Goal: Task Accomplishment & Management: Use online tool/utility

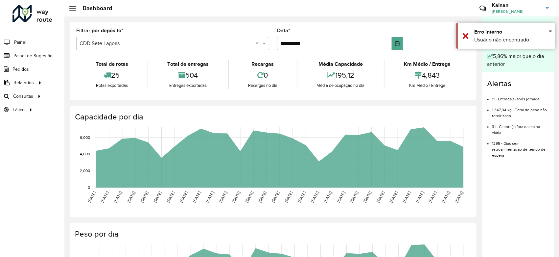
click at [137, 44] on input "text" at bounding box center [166, 44] width 173 height 8
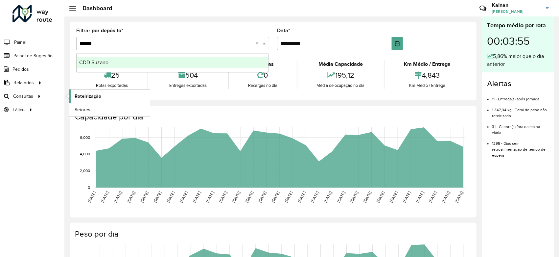
type input "******"
click at [89, 94] on span "Roteirização" at bounding box center [88, 96] width 27 height 7
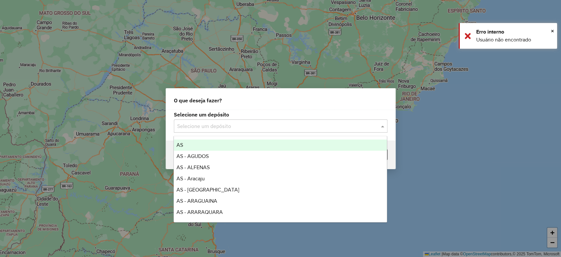
click at [217, 131] on div "Selecione um depósito" at bounding box center [281, 125] width 214 height 13
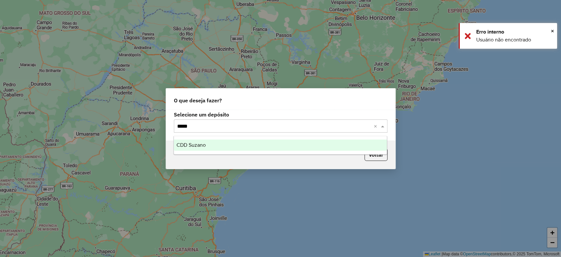
type input "******"
click at [205, 144] on span "CDD Suzano" at bounding box center [190, 145] width 29 height 6
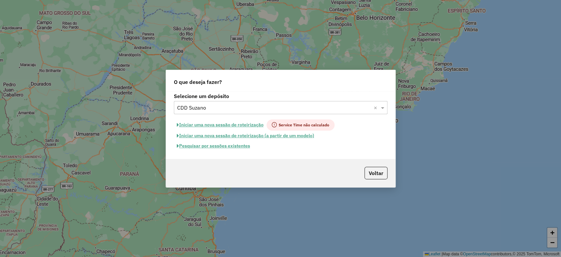
click at [209, 147] on button "Pesquisar por sessões existentes" at bounding box center [213, 146] width 79 height 10
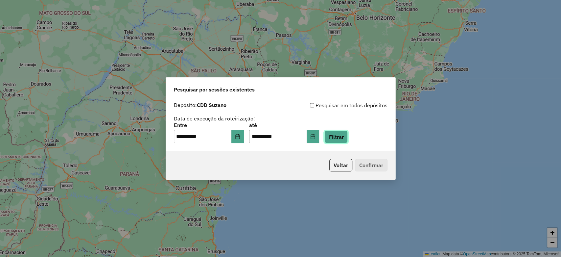
click at [340, 142] on button "Filtrar" at bounding box center [335, 136] width 23 height 12
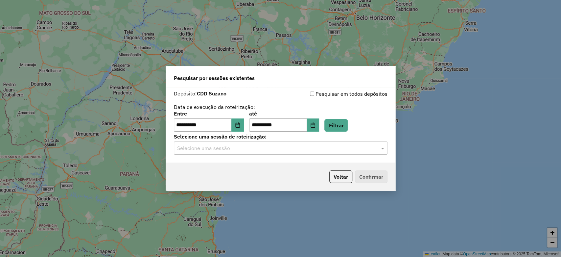
click at [237, 151] on input "text" at bounding box center [274, 148] width 194 height 8
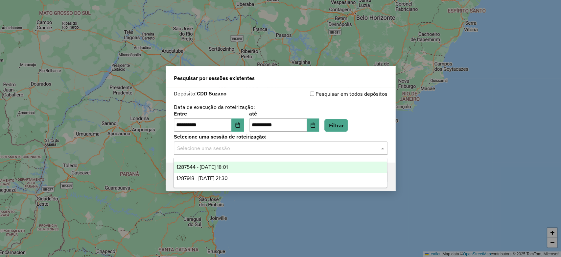
click at [214, 169] on span "1287544 - 03/10/2025 18:01" at bounding box center [201, 167] width 51 height 6
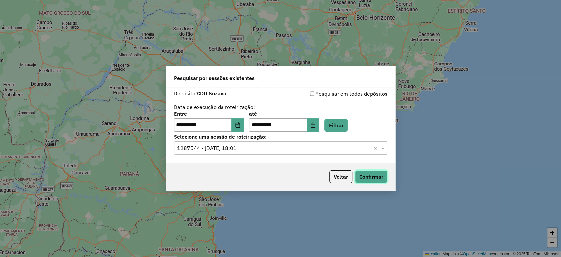
click at [361, 172] on button "Confirmar" at bounding box center [371, 176] width 33 height 12
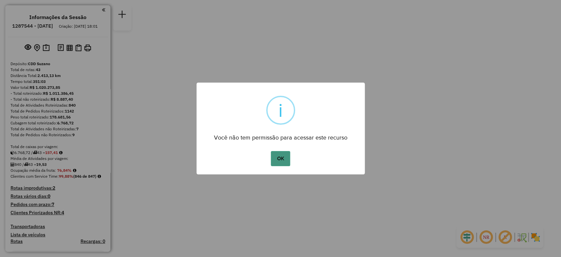
click at [282, 155] on button "OK" at bounding box center [280, 158] width 19 height 15
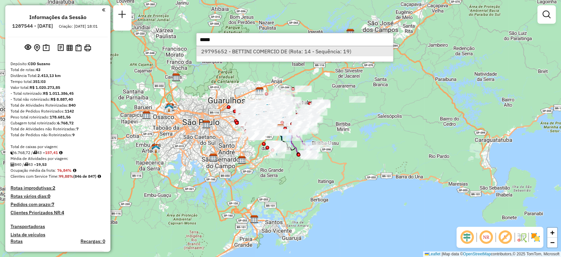
type input "*****"
click at [233, 55] on li "29795652 - BETTINI COMERCIO DE (Rota: 14 - Sequência: 19)" at bounding box center [294, 51] width 196 height 10
select select "**********"
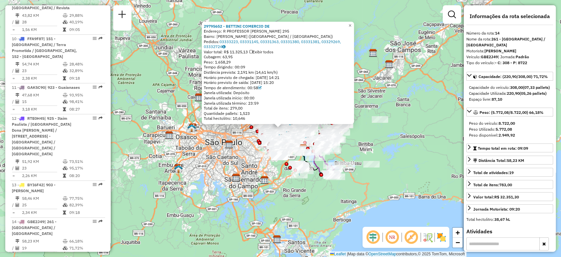
scroll to position [797, 0]
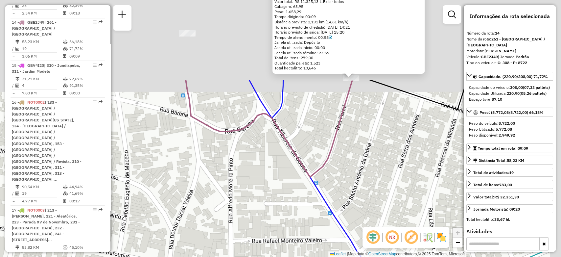
drag, startPoint x: 270, startPoint y: 138, endPoint x: 245, endPoint y: 180, distance: 48.9
click at [227, 192] on div "29795652 - BETTINI COMERCIO DE Endereço: R PROFESSOR ZEFERINO FERRAZ 295 Bairro…" at bounding box center [280, 128] width 561 height 257
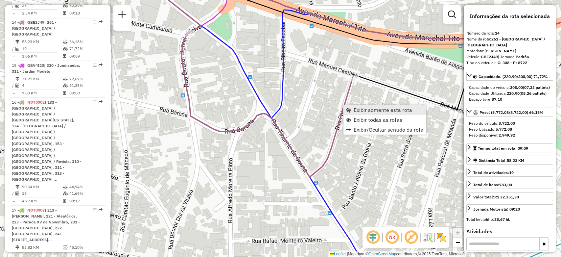
click at [355, 111] on span "Exibir somente esta rota" at bounding box center [383, 109] width 58 height 5
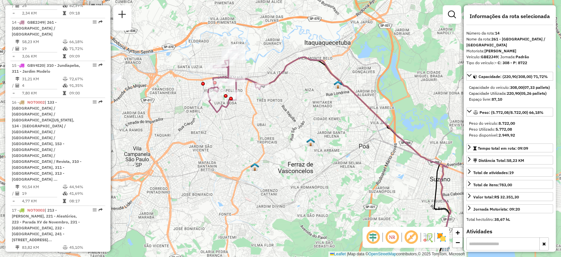
drag, startPoint x: 268, startPoint y: 99, endPoint x: 298, endPoint y: 118, distance: 34.9
click at [298, 118] on div "Janela de atendimento Grade de atendimento Capacidade Transportadoras Veículos …" at bounding box center [280, 128] width 561 height 257
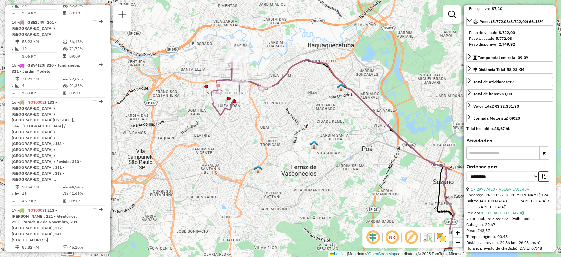
scroll to position [109, 0]
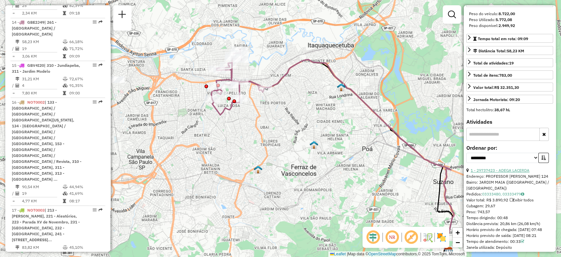
click at [494, 173] on link "1 - 29737423 - ADEGA LACERDA" at bounding box center [500, 170] width 59 height 5
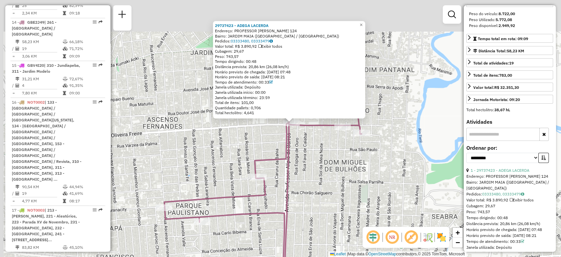
drag, startPoint x: 283, startPoint y: 101, endPoint x: 295, endPoint y: 140, distance: 41.8
click at [295, 140] on div "29737423 - ADEGA LACERDA Endereço: PROFESSOR ALIPIO DE BARROS 124 Bairro: JARDI…" at bounding box center [280, 128] width 561 height 257
